Goal: Obtain resource: Download file/media

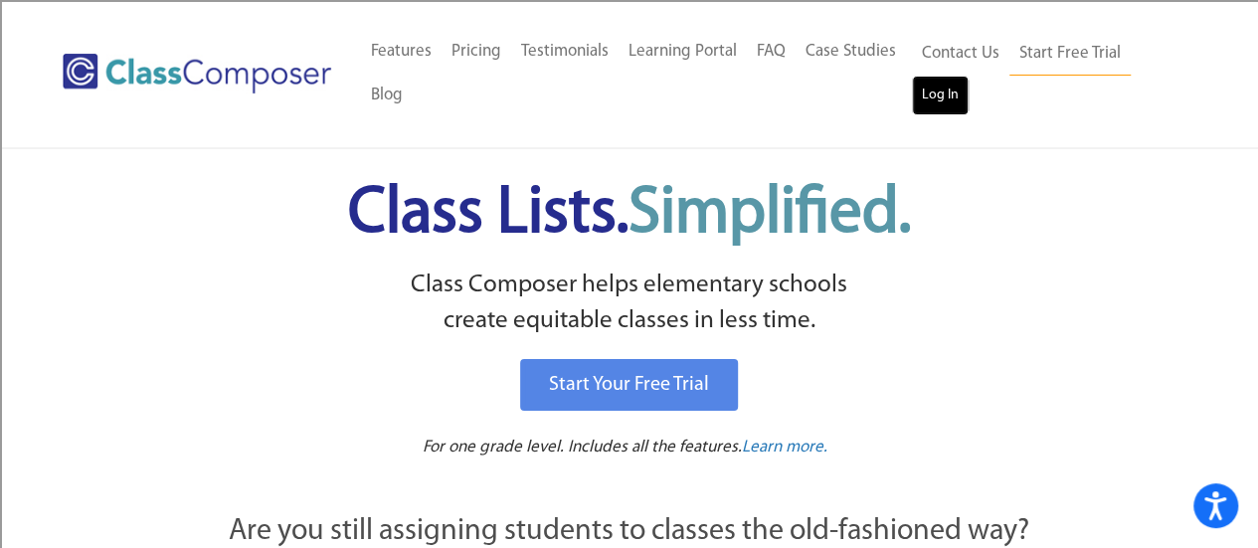
click at [940, 95] on link "Log In" at bounding box center [940, 96] width 57 height 40
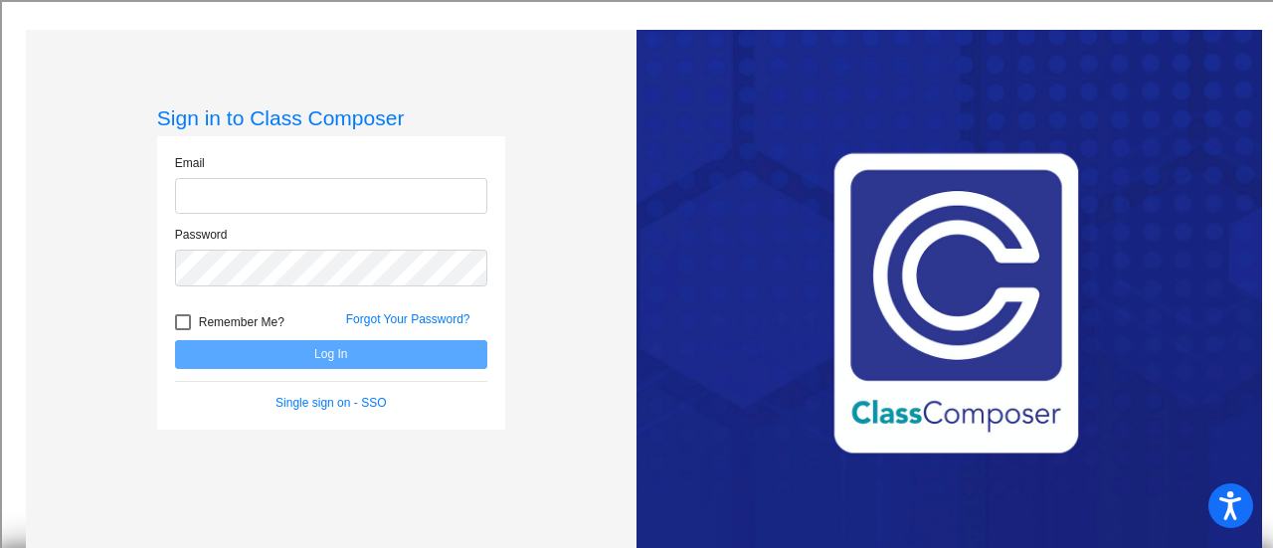
type input "moranm@live.siouxcityschools.com"
click at [184, 323] on div at bounding box center [183, 322] width 16 height 16
click at [183, 330] on input "Remember Me?" at bounding box center [182, 330] width 1 height 1
checkbox input "true"
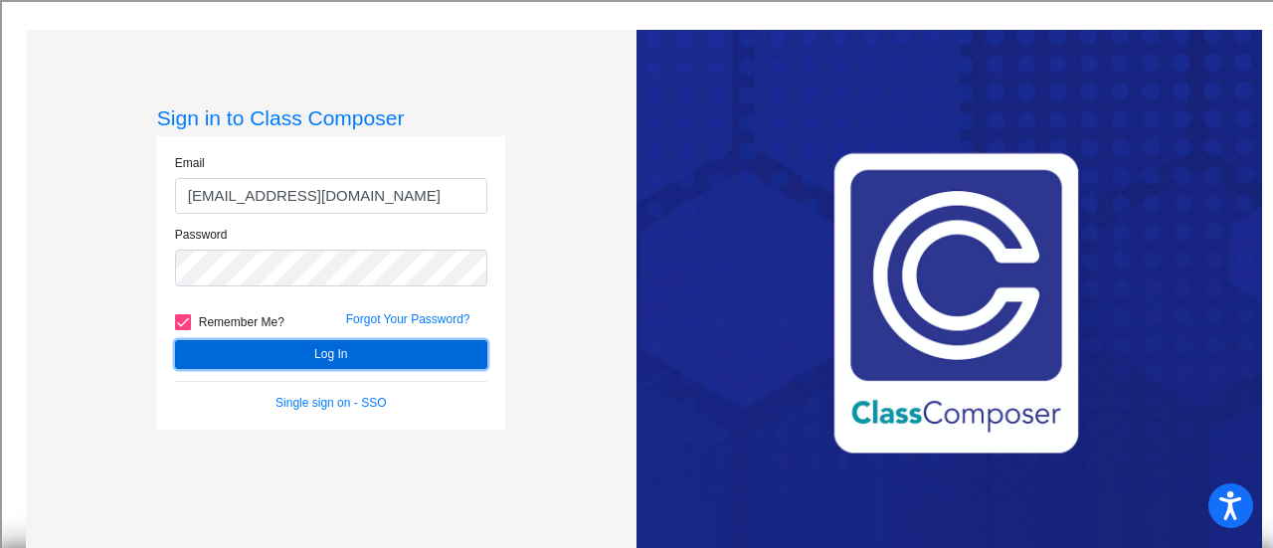
click at [230, 353] on button "Log In" at bounding box center [331, 354] width 312 height 29
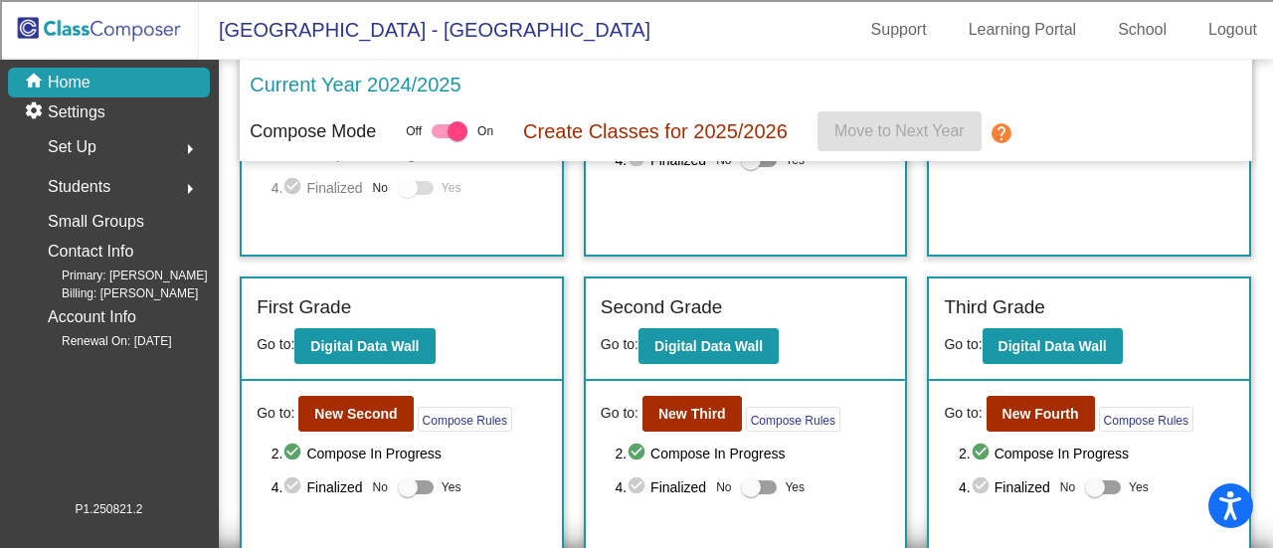
scroll to position [298, 0]
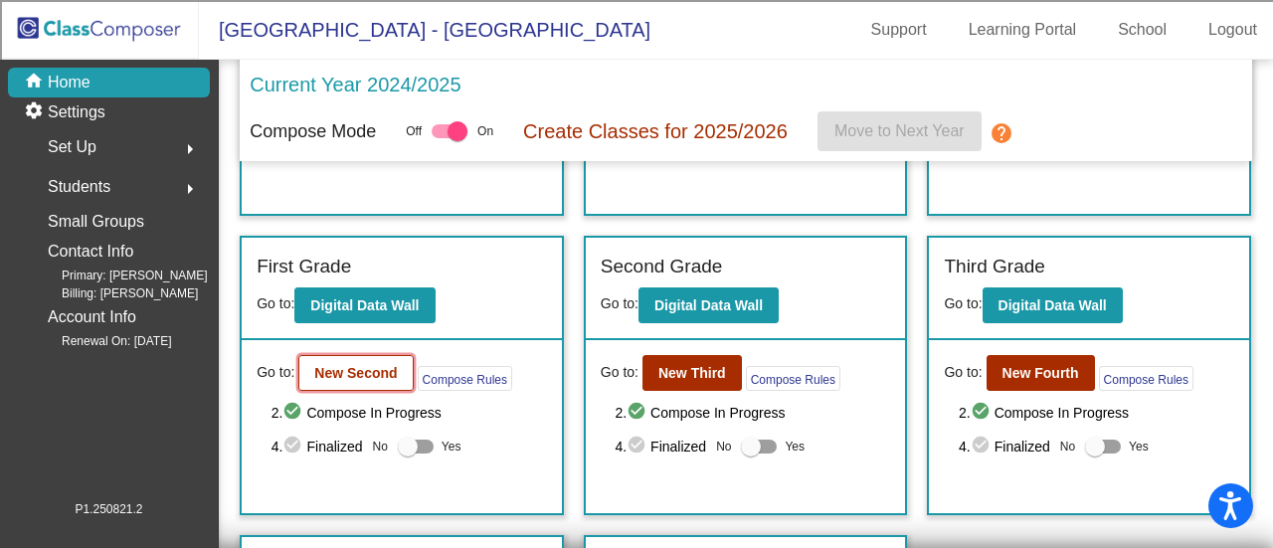
click at [327, 375] on b "New Second" at bounding box center [355, 373] width 83 height 16
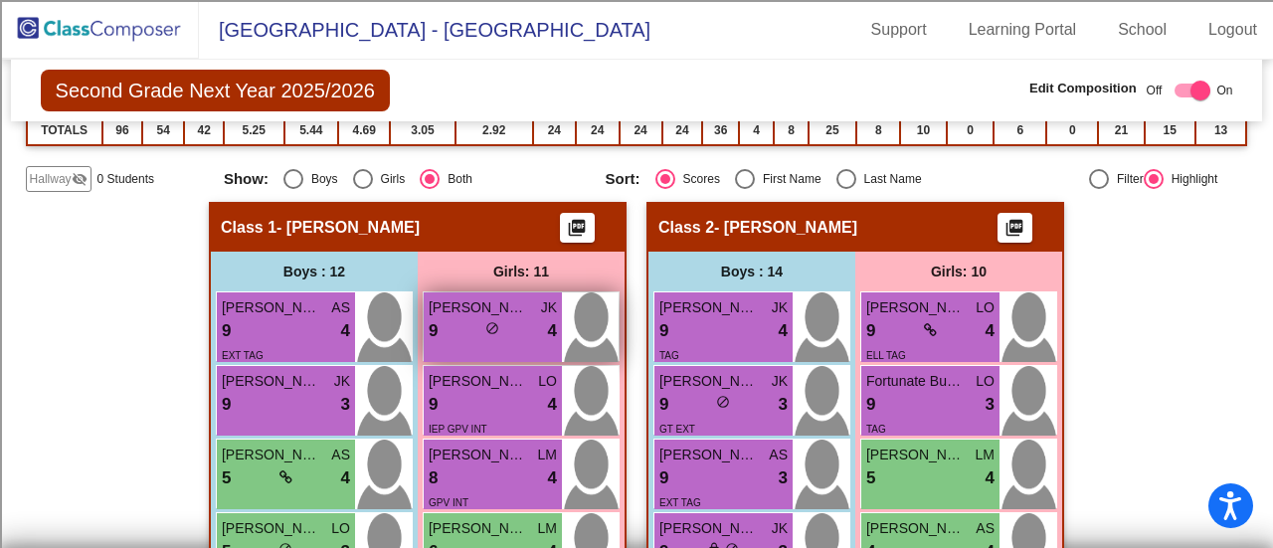
scroll to position [398, 0]
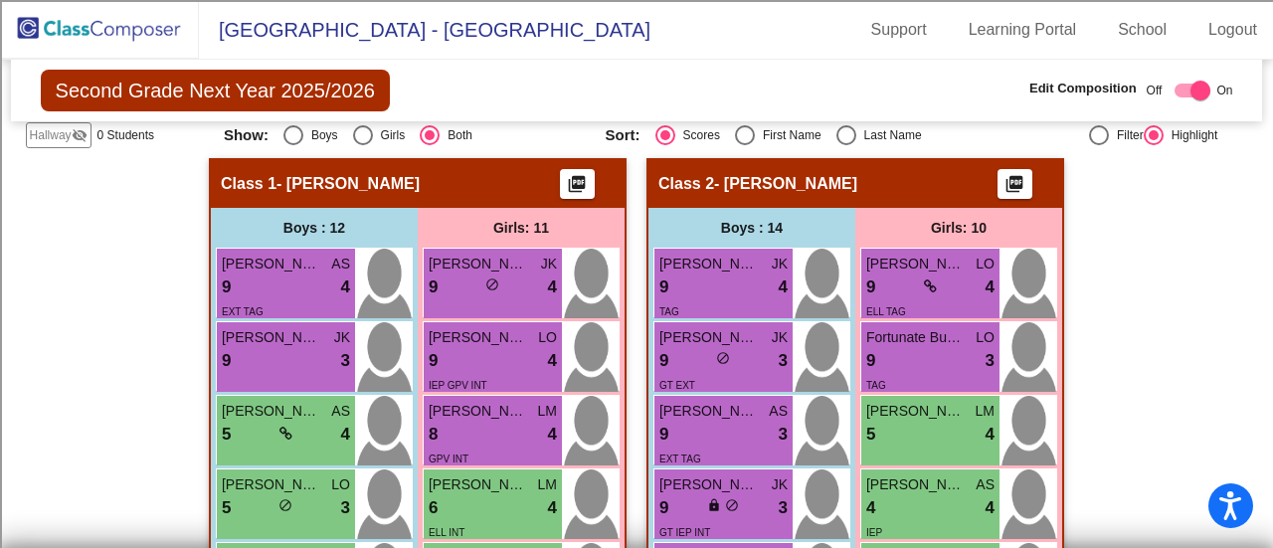
click at [572, 181] on mat-icon "picture_as_pdf" at bounding box center [577, 188] width 24 height 28
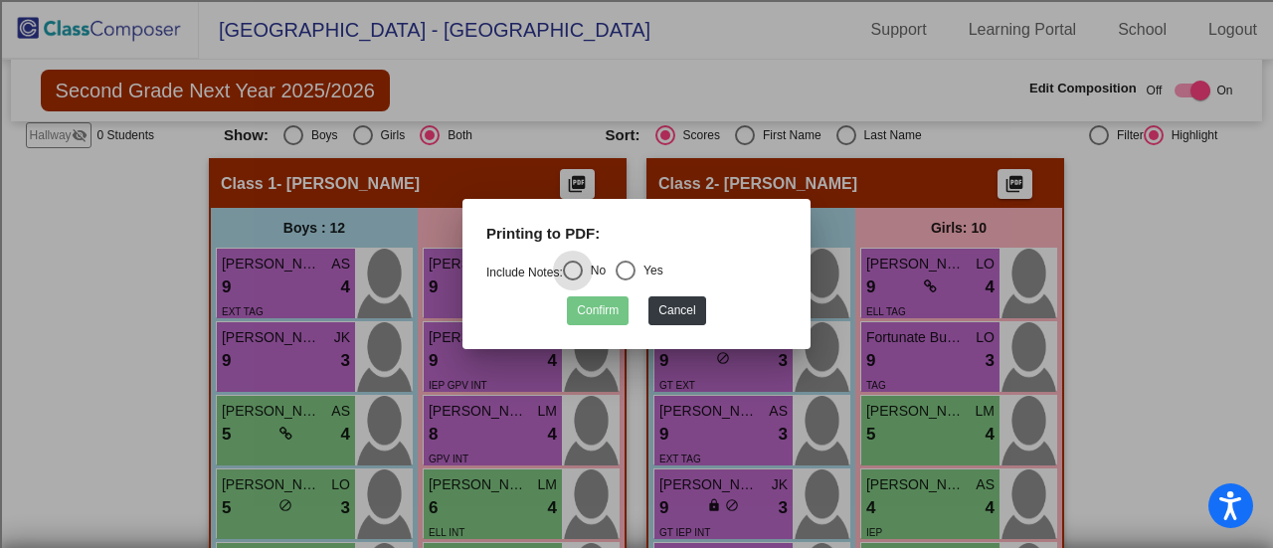
click at [632, 273] on div "Select an option" at bounding box center [625, 270] width 20 height 20
click at [625, 280] on input "Yes" at bounding box center [624, 280] width 1 height 1
radio input "true"
click at [614, 306] on button "Confirm" at bounding box center [598, 310] width 62 height 29
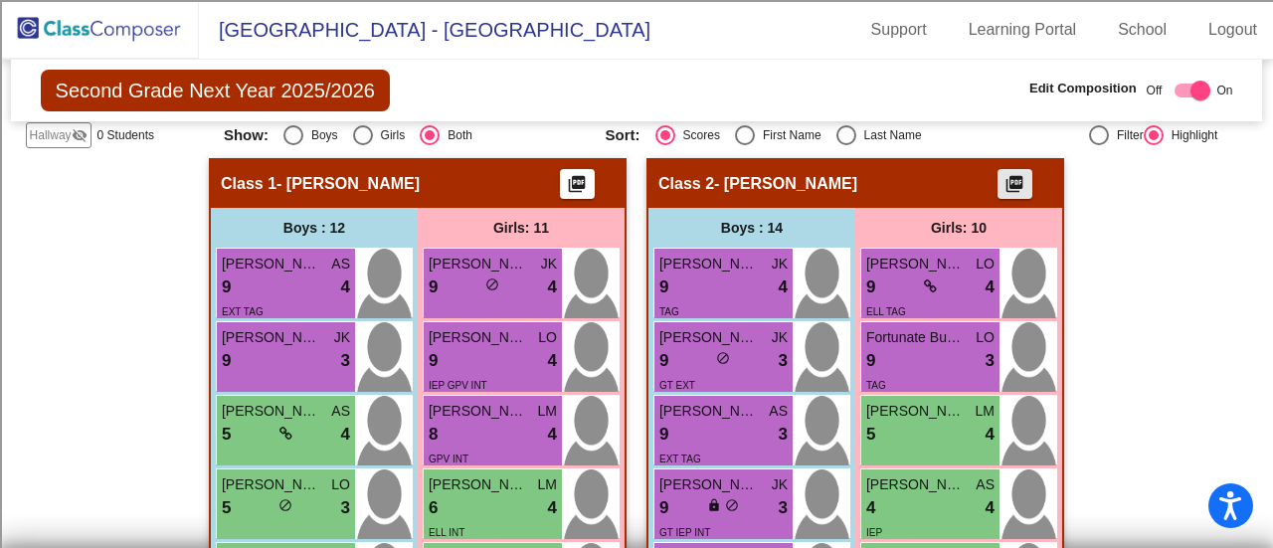
click at [1002, 174] on mat-icon "picture_as_pdf" at bounding box center [1014, 188] width 24 height 28
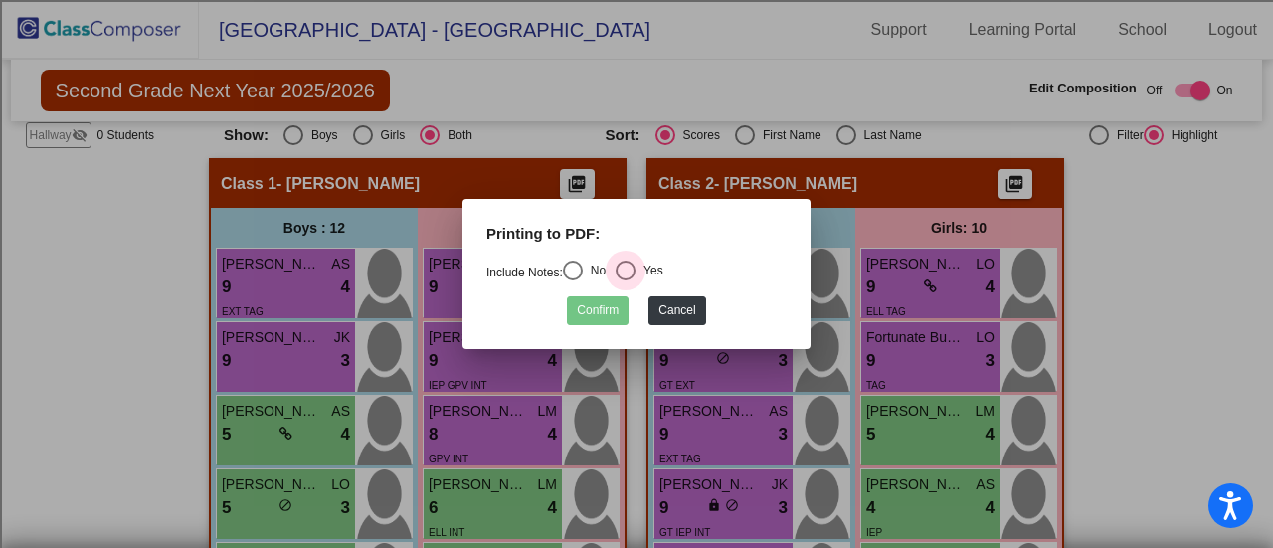
click at [626, 268] on div "Select an option" at bounding box center [625, 270] width 20 height 20
click at [625, 280] on input "Yes" at bounding box center [624, 280] width 1 height 1
radio input "true"
click at [615, 306] on button "Confirm" at bounding box center [598, 310] width 62 height 29
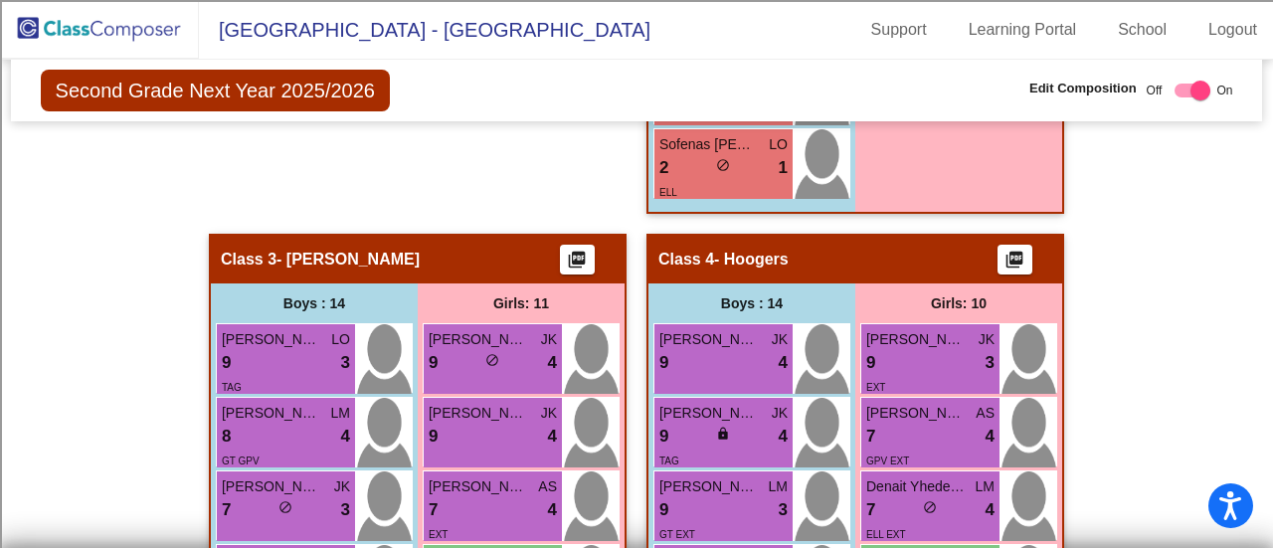
scroll to position [1491, 0]
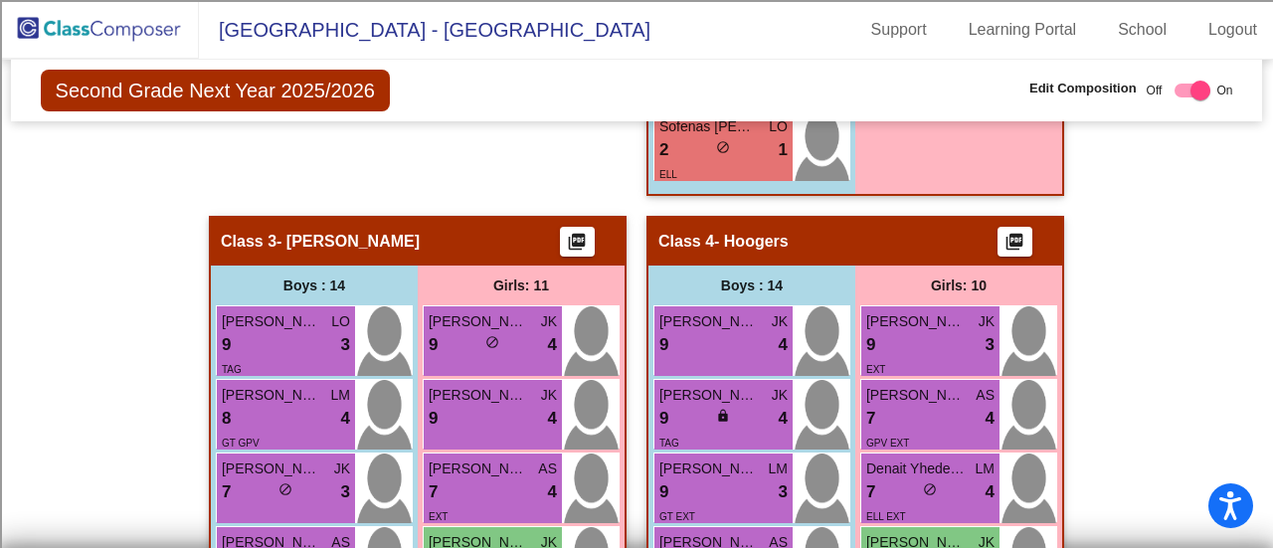
click at [572, 238] on mat-icon "picture_as_pdf" at bounding box center [577, 246] width 24 height 28
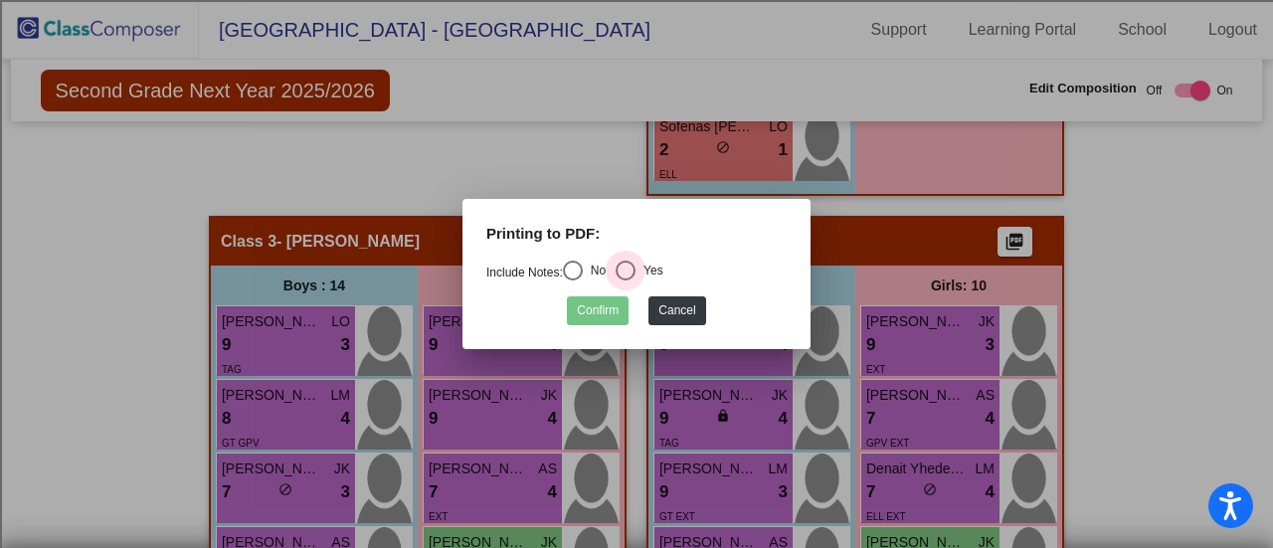
click at [630, 268] on div "Select an option" at bounding box center [625, 270] width 20 height 20
click at [625, 280] on input "Yes" at bounding box center [624, 280] width 1 height 1
radio input "true"
click at [596, 312] on button "Confirm" at bounding box center [598, 310] width 62 height 29
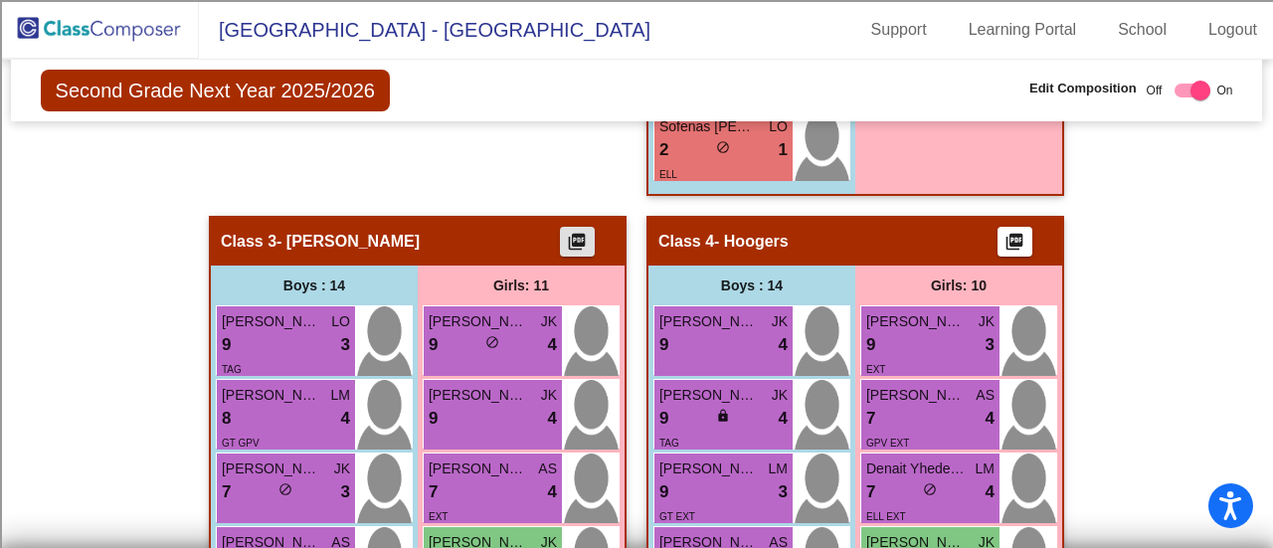
click at [1004, 234] on mat-icon "picture_as_pdf" at bounding box center [1014, 246] width 24 height 28
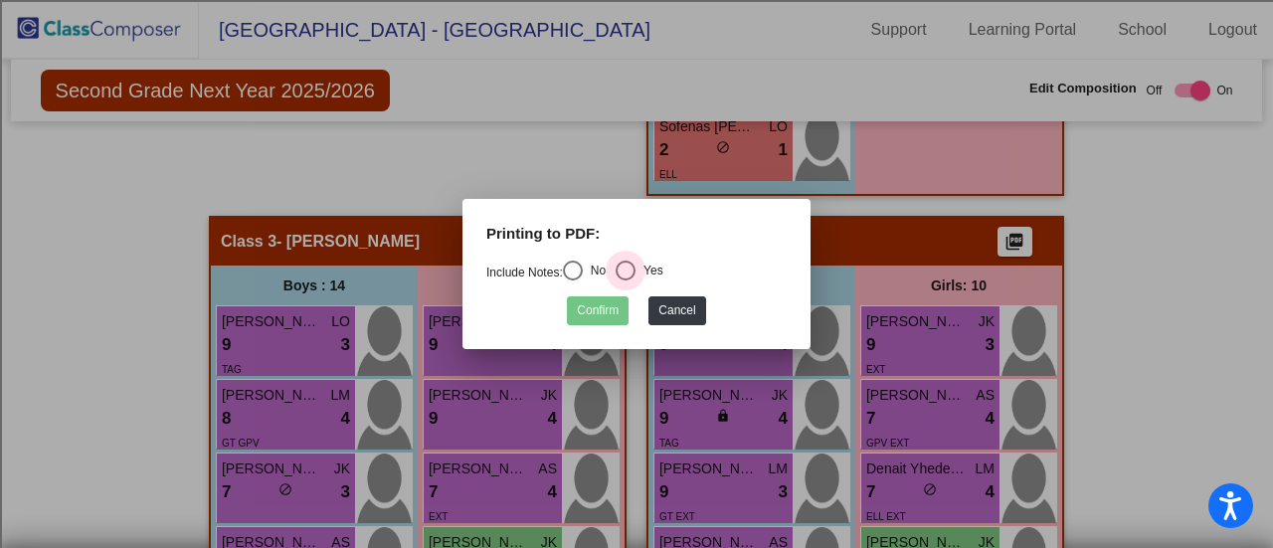
click at [625, 270] on div "Select an option" at bounding box center [625, 270] width 0 height 0
click at [625, 280] on input "Yes" at bounding box center [624, 280] width 1 height 1
radio input "true"
click at [603, 311] on button "Confirm" at bounding box center [598, 310] width 62 height 29
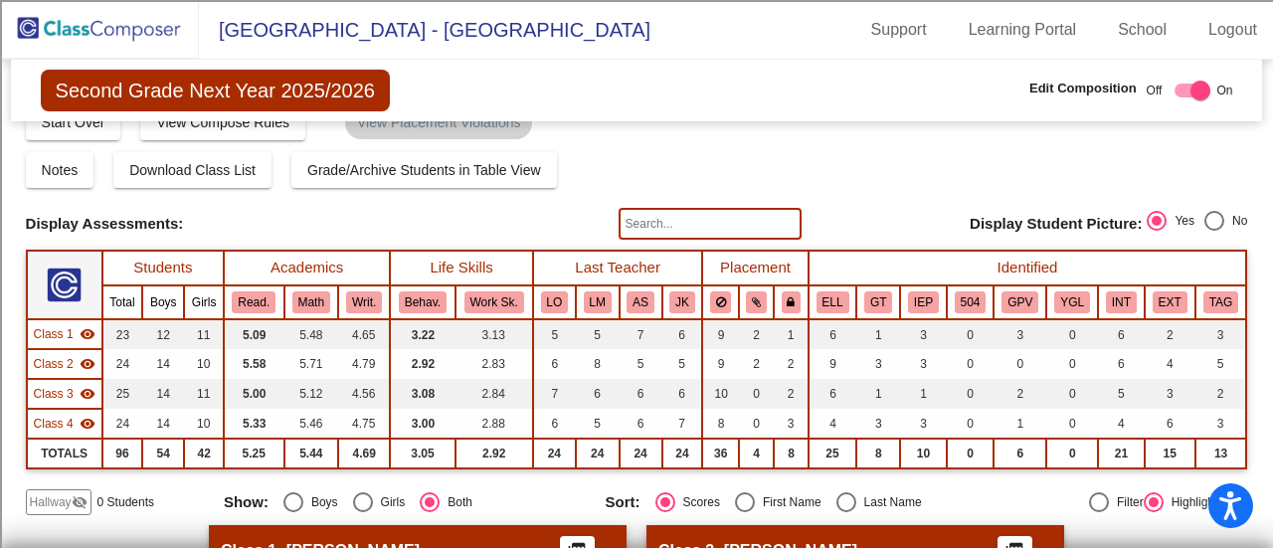
scroll to position [22, 0]
